Goal: Task Accomplishment & Management: Complete application form

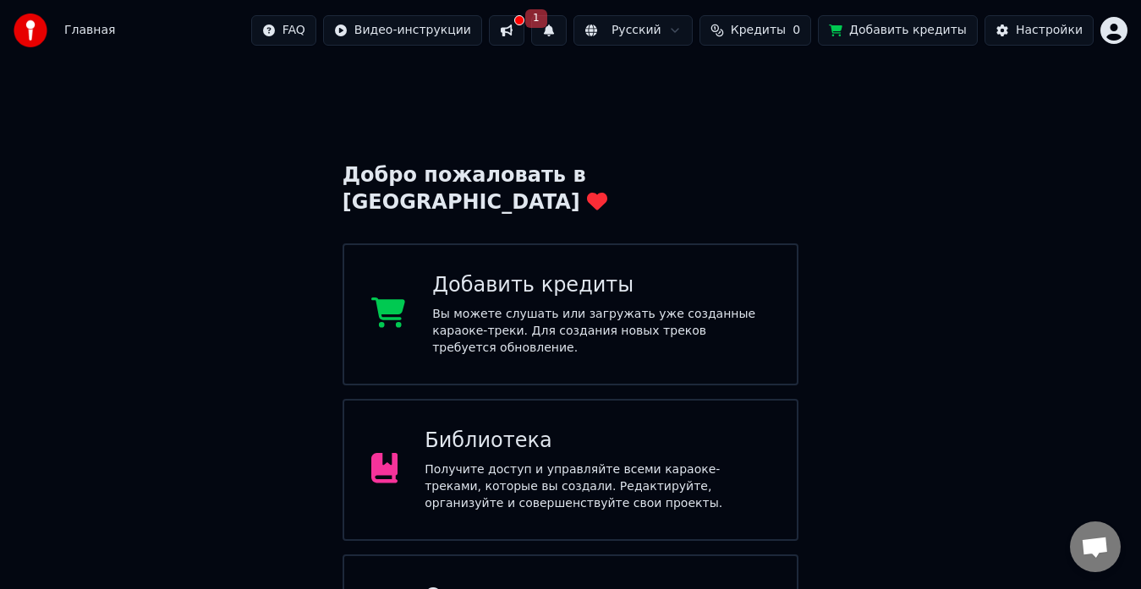
click at [905, 126] on div "Добро пожаловать в Youka Добавить кредиты Вы можете слушать или загружать уже с…" at bounding box center [570, 387] width 1141 height 653
click at [597, 107] on div "Добро пожаловать в Youka Добавить кредиты Вы можете слушать или загружать уже с…" at bounding box center [570, 387] width 1141 height 653
click at [583, 74] on div "Добро пожаловать в Youka Добавить кредиты Вы можете слушать или загружать уже с…" at bounding box center [570, 387] width 1141 height 653
click at [564, 96] on div "Добро пожаловать в Youka Добавить кредиты Вы можете слушать или загружать уже с…" at bounding box center [570, 387] width 1141 height 653
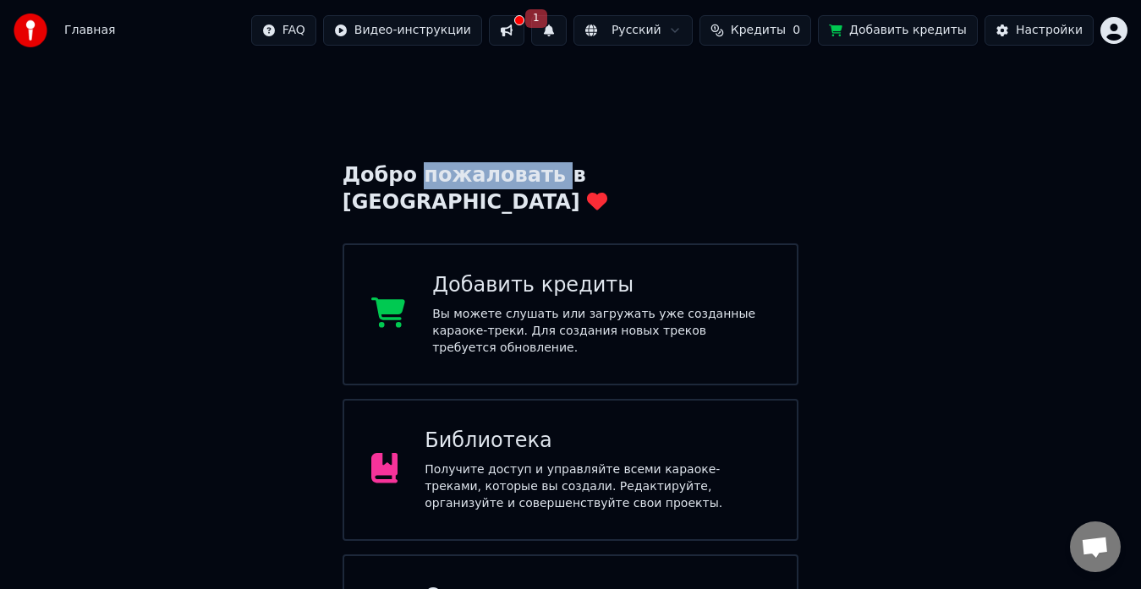
click at [566, 102] on div "Добро пожаловать в Youka Добавить кредиты Вы можете слушать или загружать уже с…" at bounding box center [570, 387] width 1141 height 653
click at [788, 107] on div "Добро пожаловать в Youka Добавить кредиты Вы можете слушать или загружать уже с…" at bounding box center [570, 387] width 1141 height 653
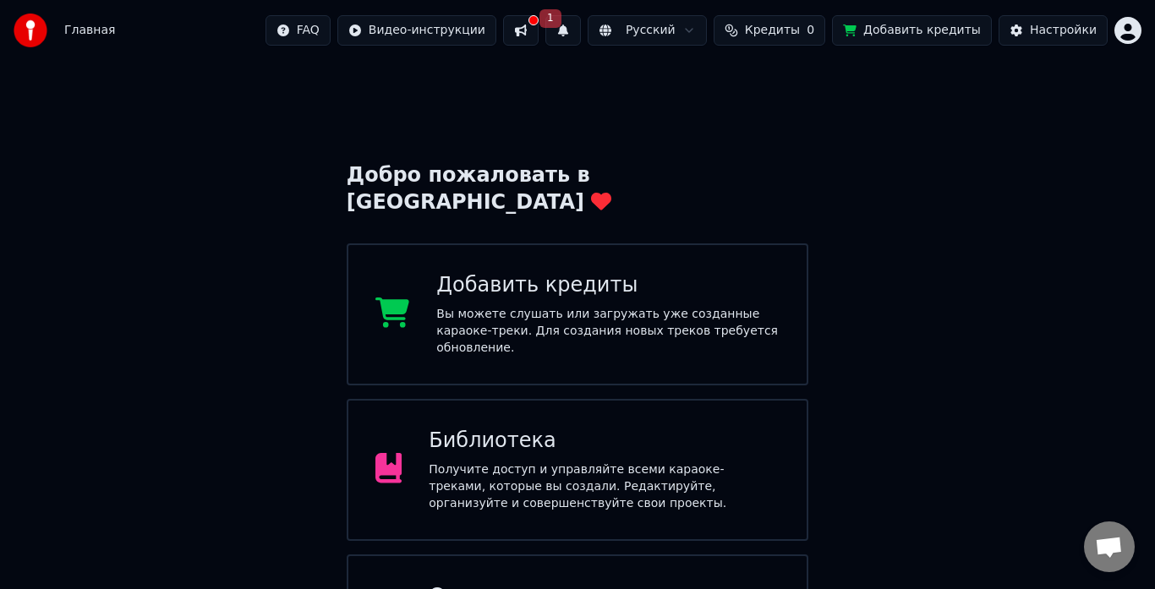
click at [1115, 36] on html "Главная FAQ Видео-инструкции 1 Русский Кредиты 0 Добавить кредиты Настройки Доб…" at bounding box center [577, 357] width 1155 height 714
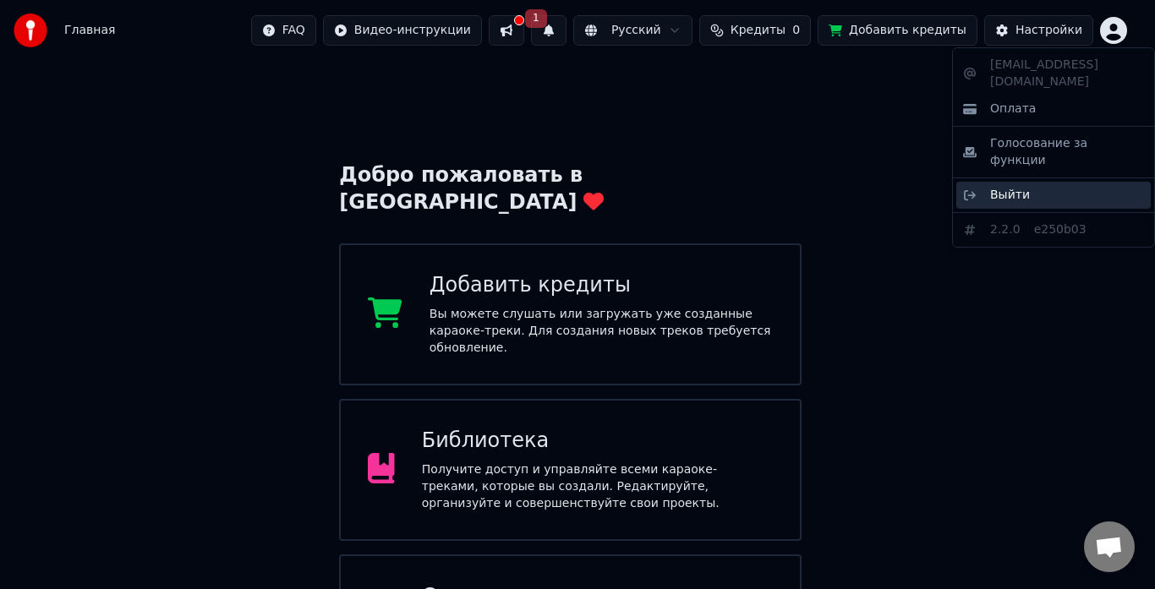
click at [1004, 187] on span "Выйти" at bounding box center [1010, 195] width 40 height 17
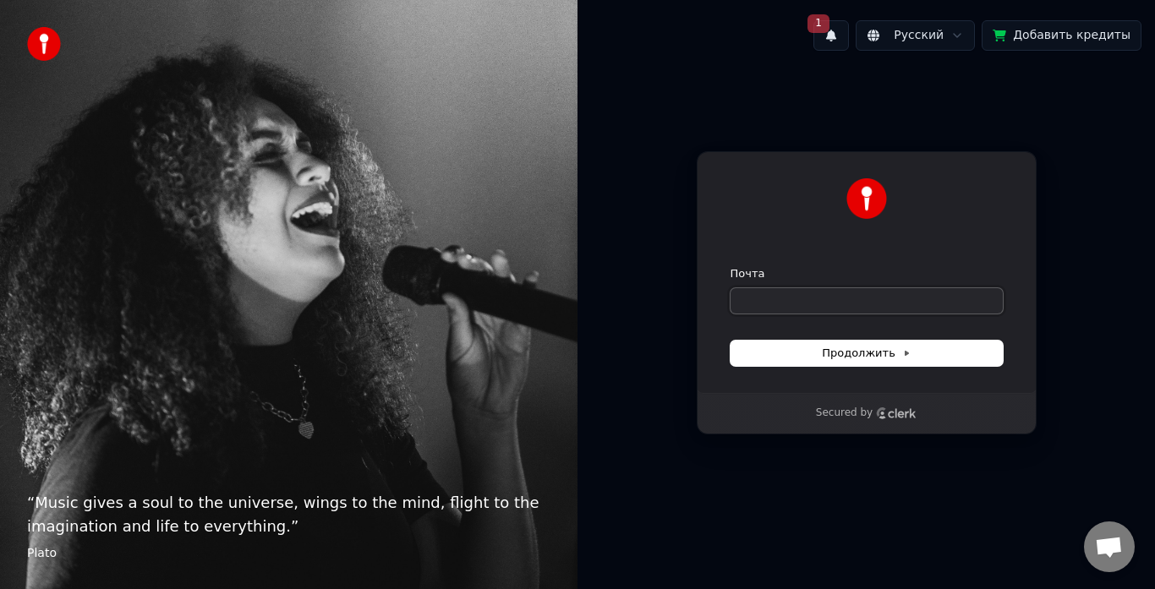
click at [770, 305] on input "Почта" at bounding box center [867, 300] width 272 height 25
click at [751, 355] on button "Продолжить" at bounding box center [867, 353] width 272 height 25
type input "**********"
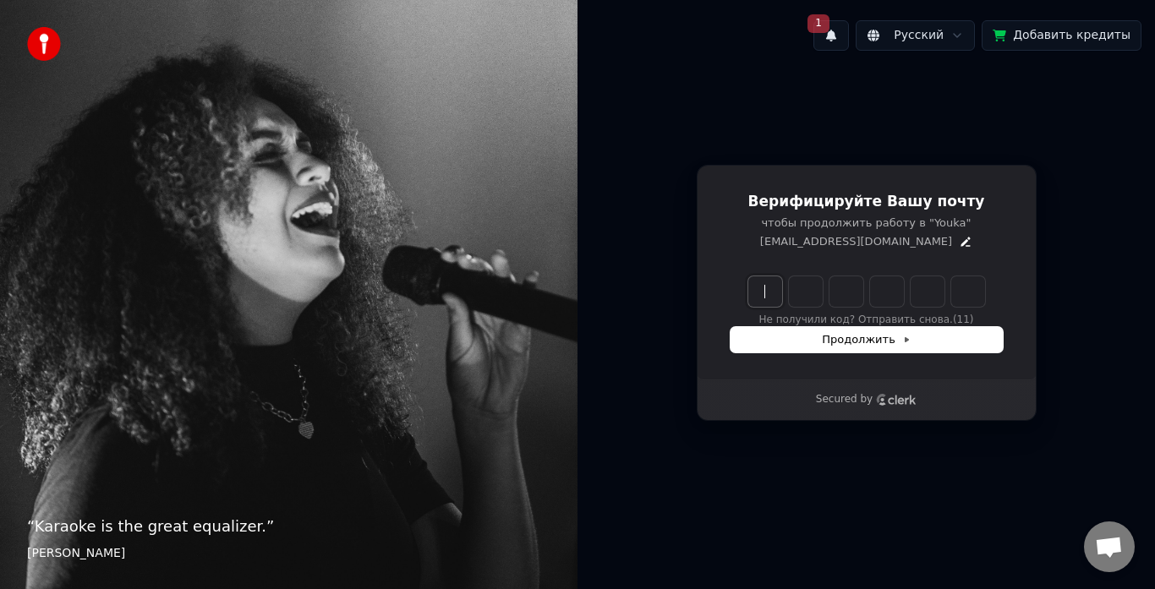
click at [773, 297] on input "Enter verification code" at bounding box center [883, 292] width 271 height 30
type input "******"
